Goal: Book appointment/travel/reservation

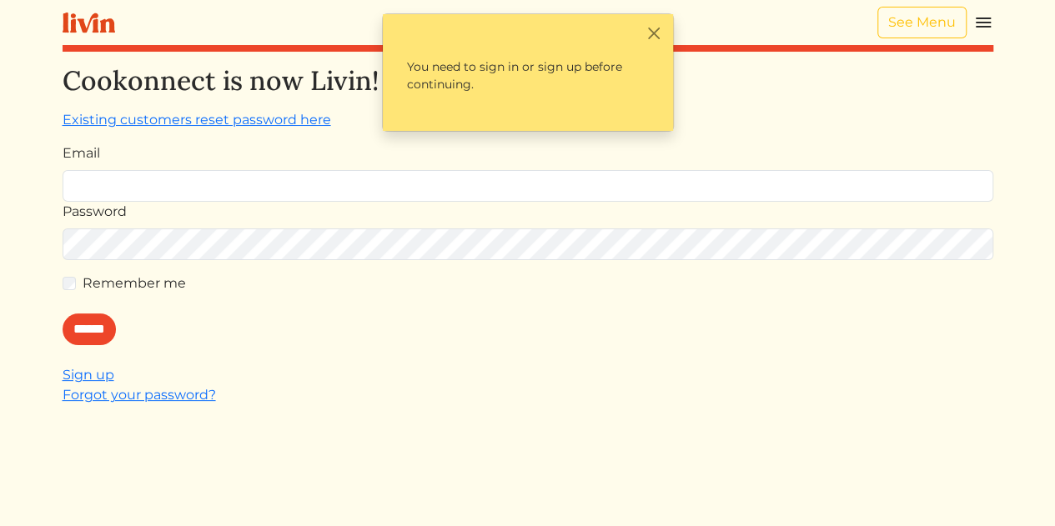
type input "**********"
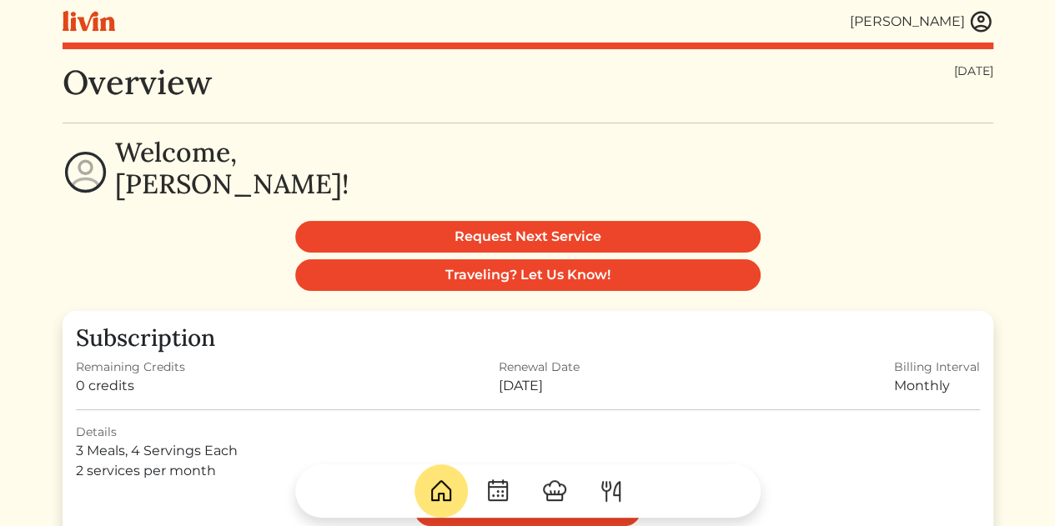
click at [980, 28] on img at bounding box center [980, 21] width 25 height 25
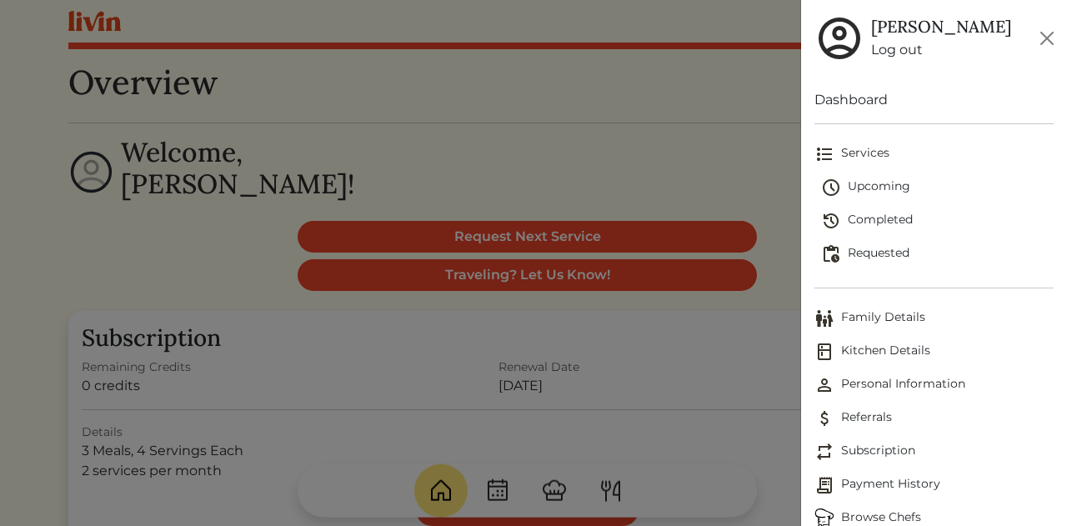
scroll to position [22, 0]
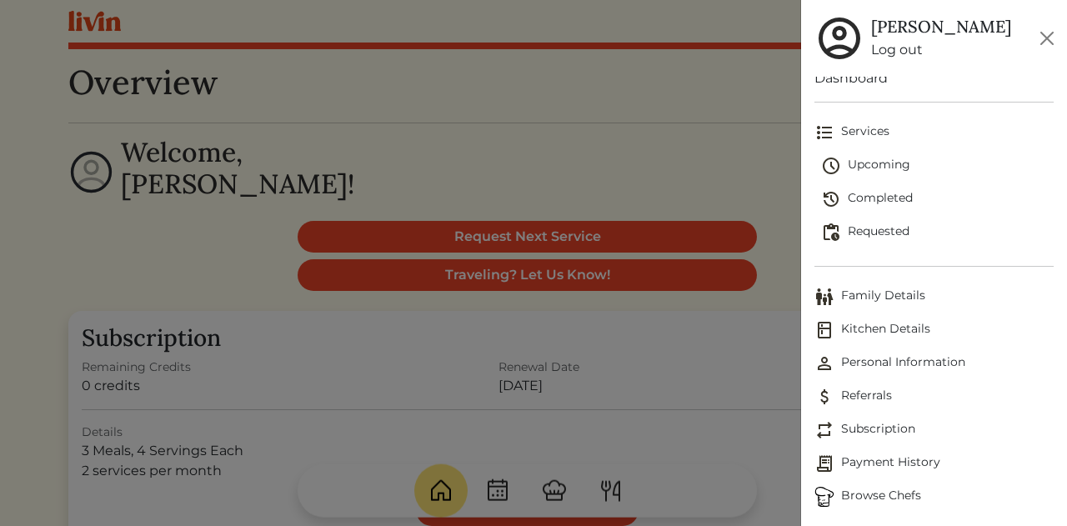
click at [857, 491] on span "Browse Chefs" at bounding box center [933, 497] width 239 height 20
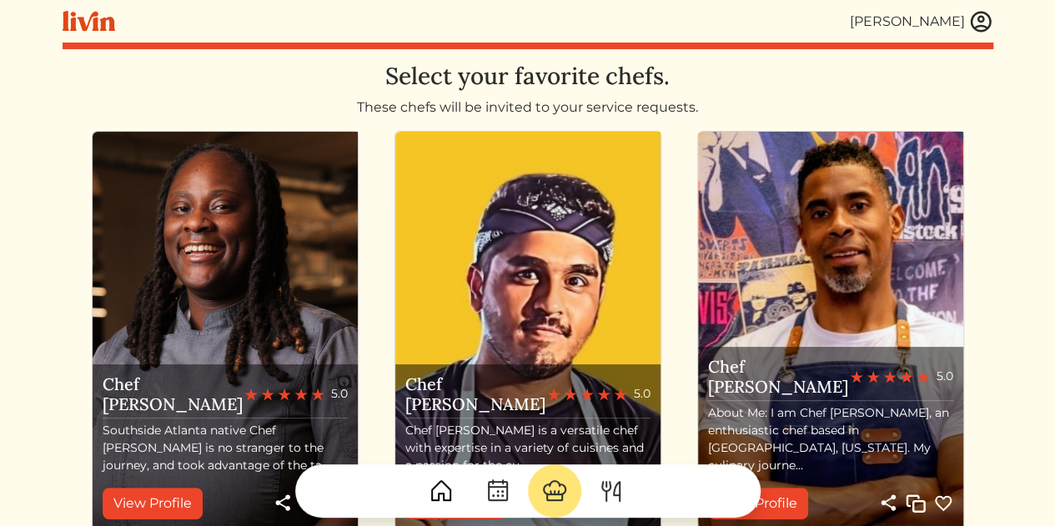
click at [1019, 106] on html "[PERSON_NAME] [PERSON_NAME] Log out Dashboard Services Upcoming Completed Reque…" at bounding box center [527, 263] width 1055 height 526
click at [985, 28] on img at bounding box center [980, 21] width 25 height 25
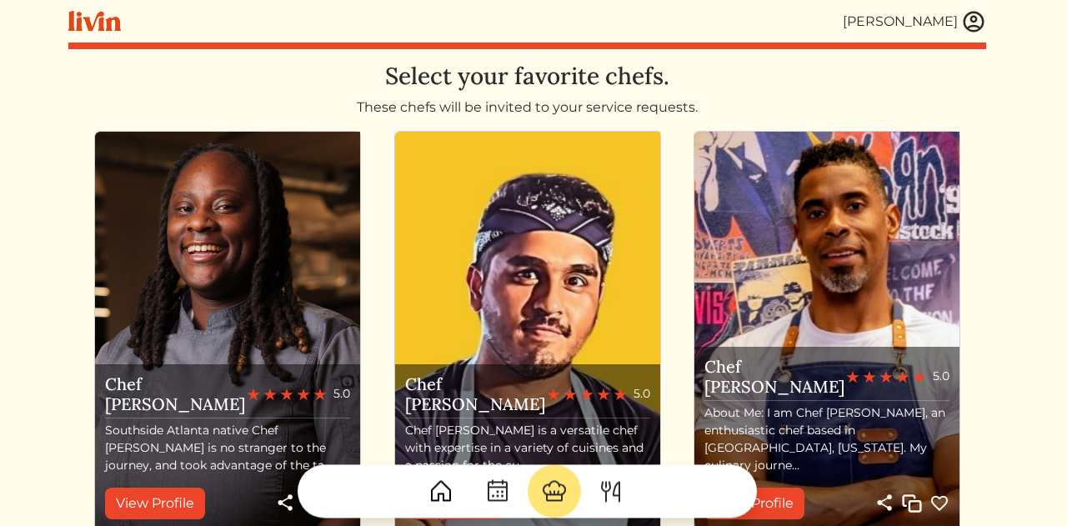
click at [177, 84] on div at bounding box center [533, 263] width 1067 height 526
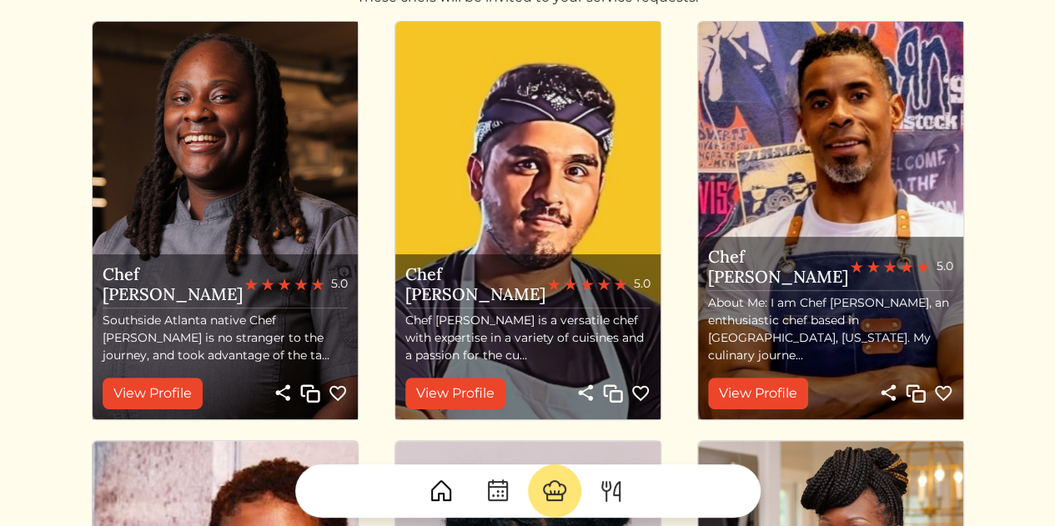
scroll to position [118, 0]
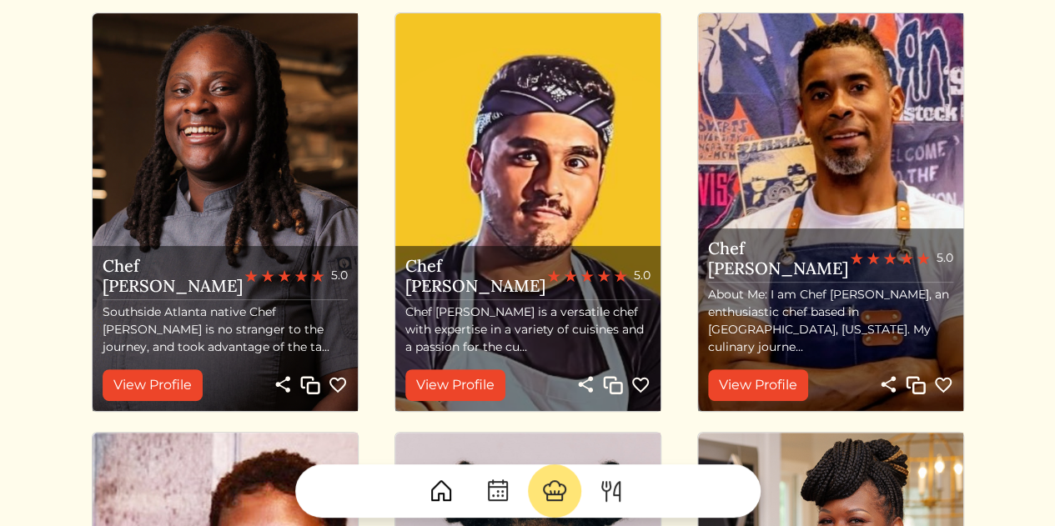
click at [945, 386] on img at bounding box center [943, 385] width 20 height 20
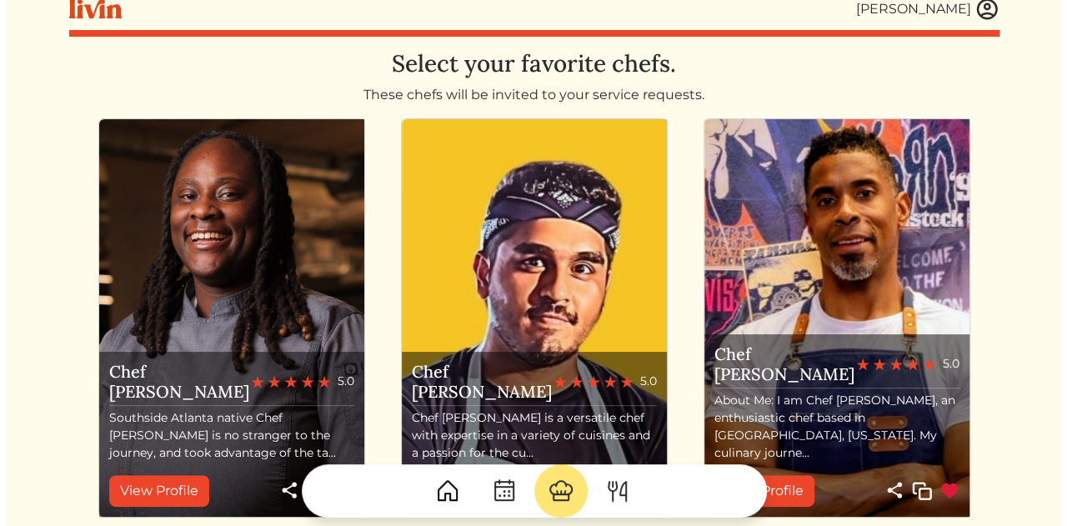
scroll to position [0, 0]
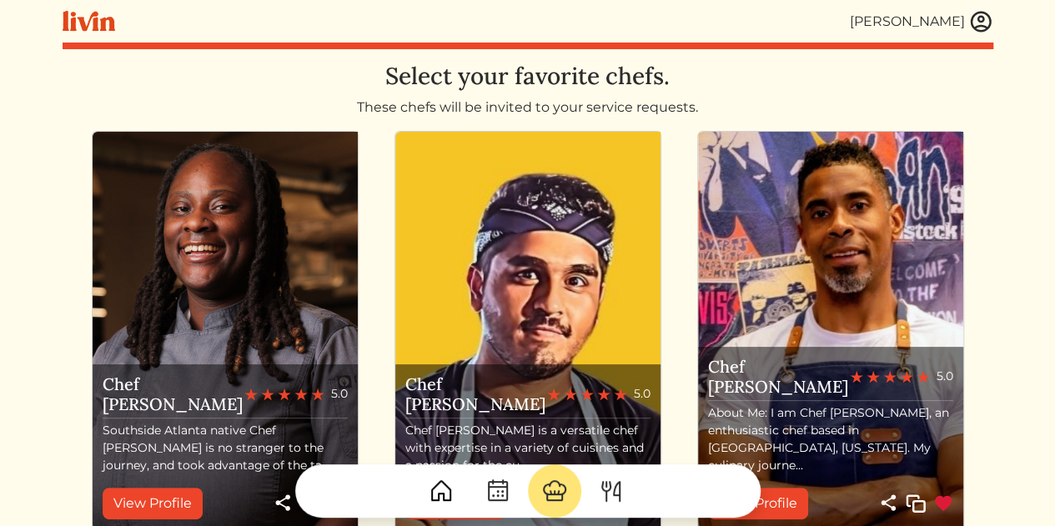
click at [974, 24] on img at bounding box center [980, 21] width 25 height 25
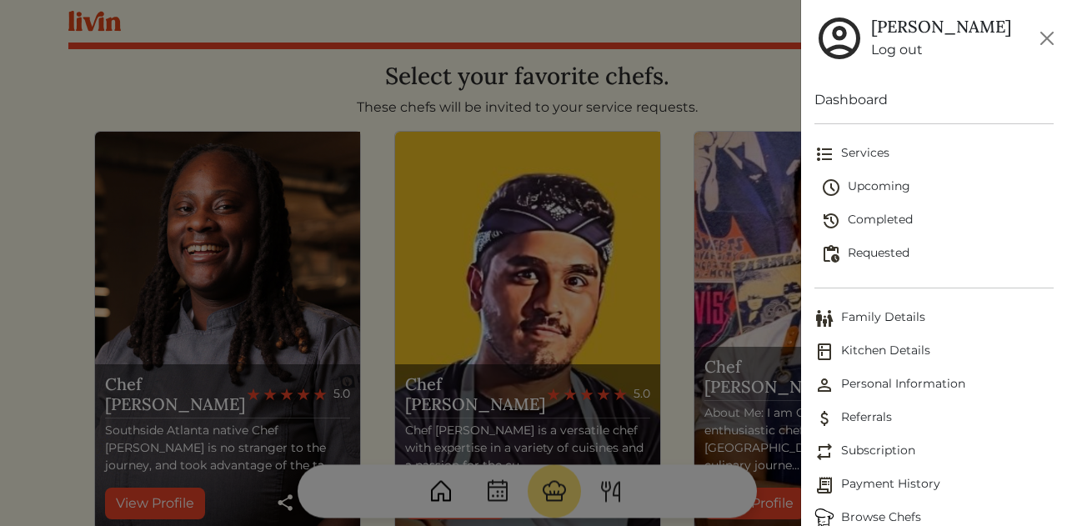
scroll to position [22, 0]
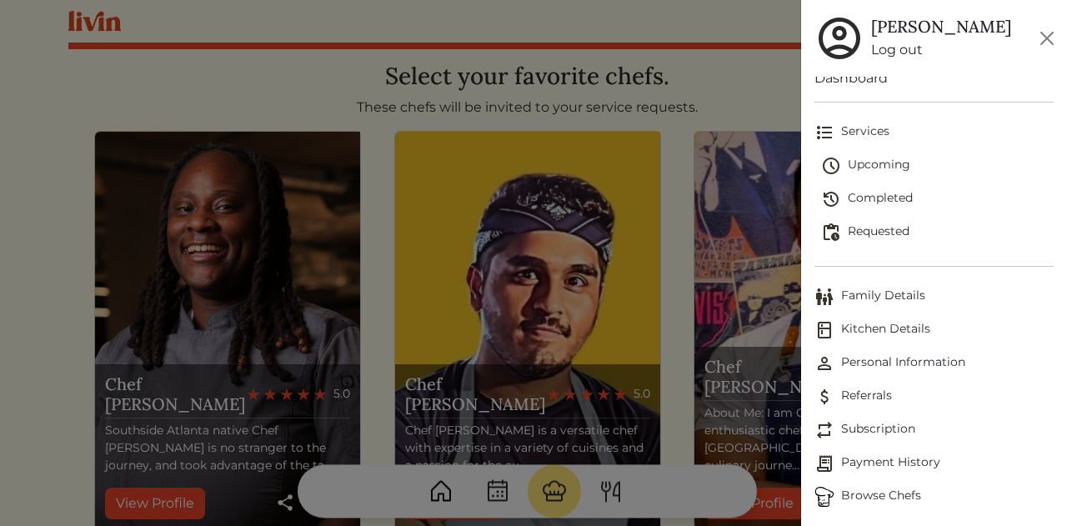
click at [130, 93] on div at bounding box center [533, 263] width 1067 height 526
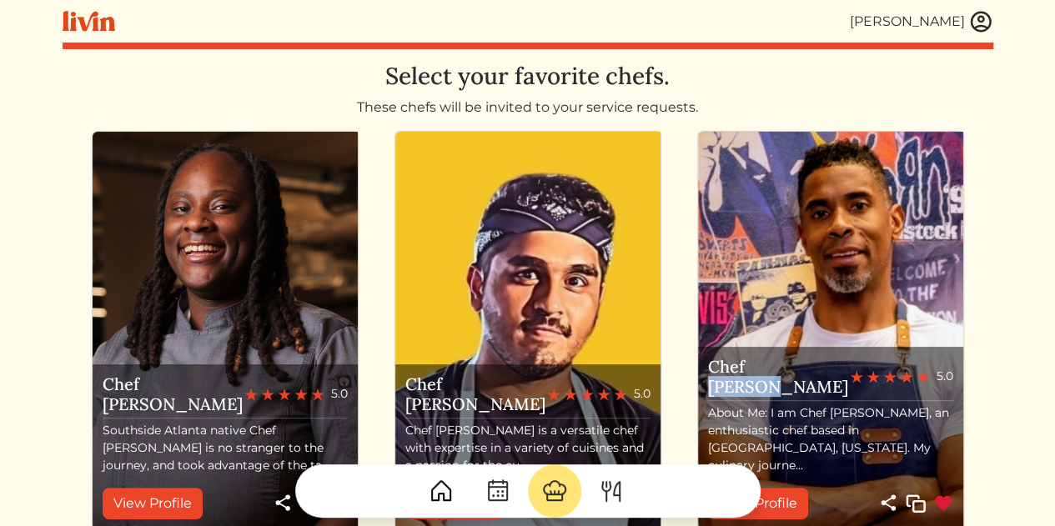
click at [977, 20] on img at bounding box center [980, 21] width 25 height 25
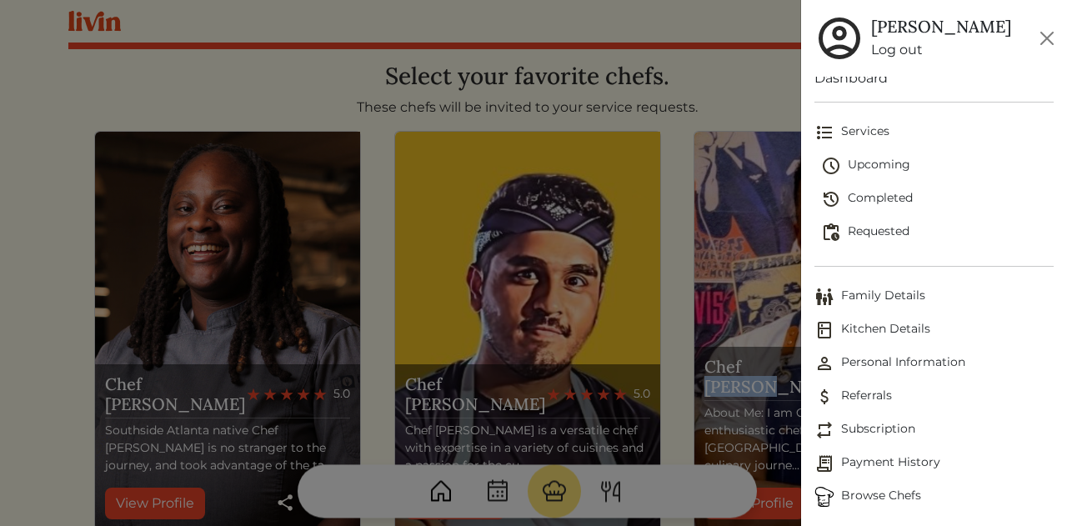
click at [856, 131] on span "Services" at bounding box center [933, 133] width 239 height 20
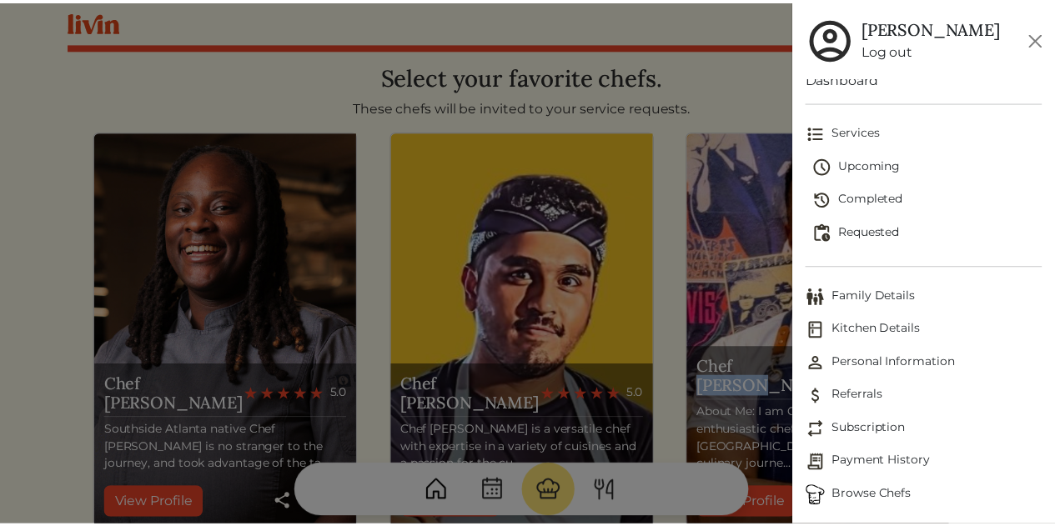
scroll to position [0, 0]
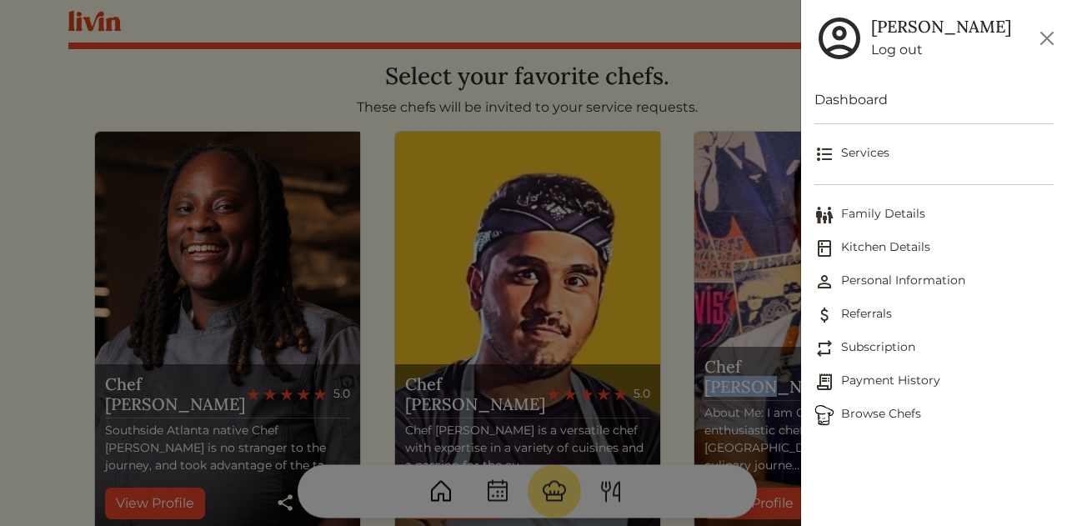
click at [855, 153] on span "Services" at bounding box center [933, 154] width 239 height 20
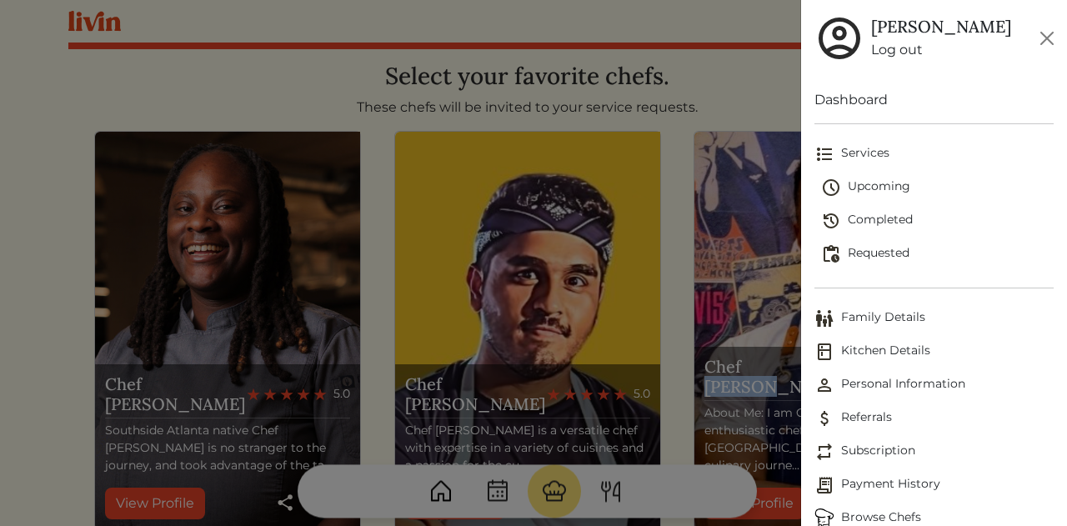
click at [864, 183] on span "Upcoming" at bounding box center [937, 188] width 233 height 20
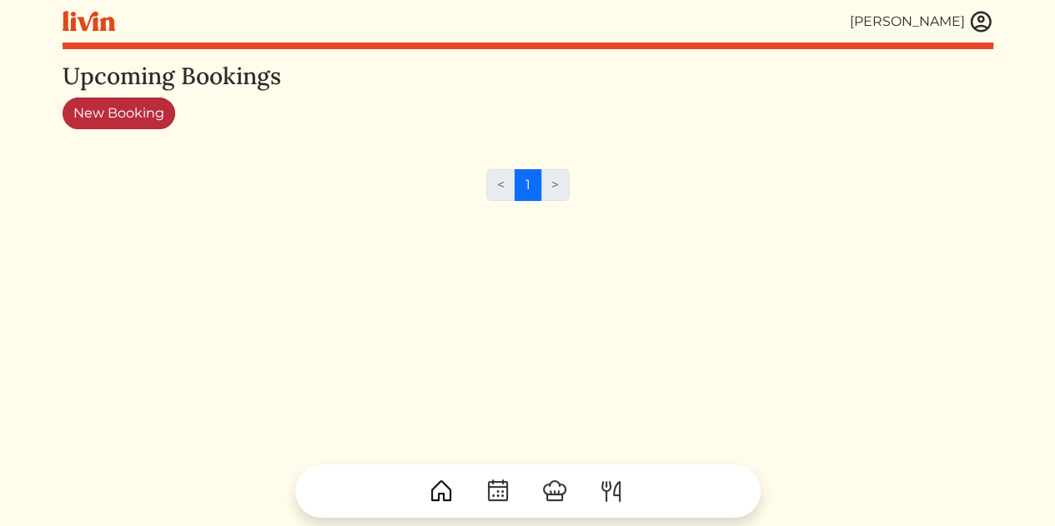
click at [133, 106] on link "New Booking" at bounding box center [119, 114] width 113 height 32
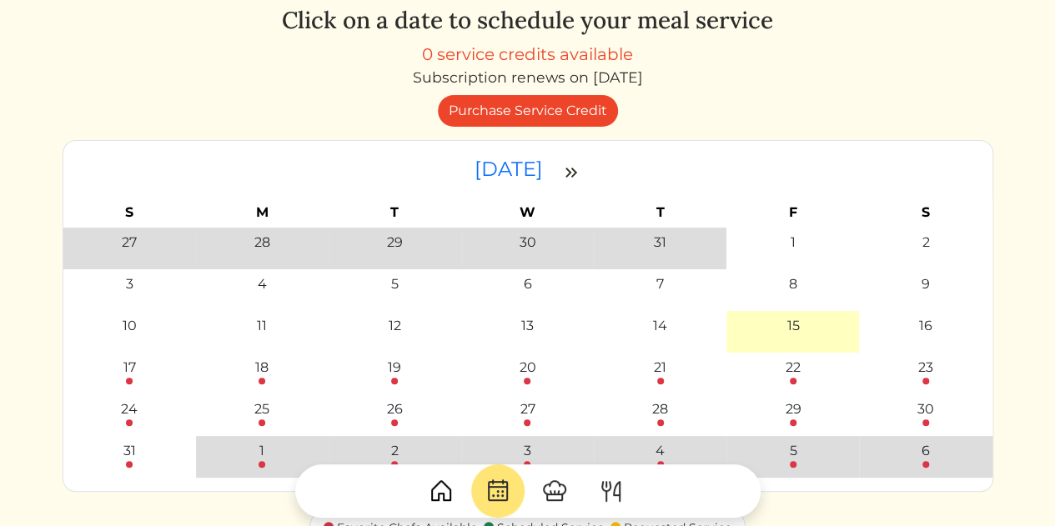
scroll to position [60, 0]
